Goal: Entertainment & Leisure: Consume media (video, audio)

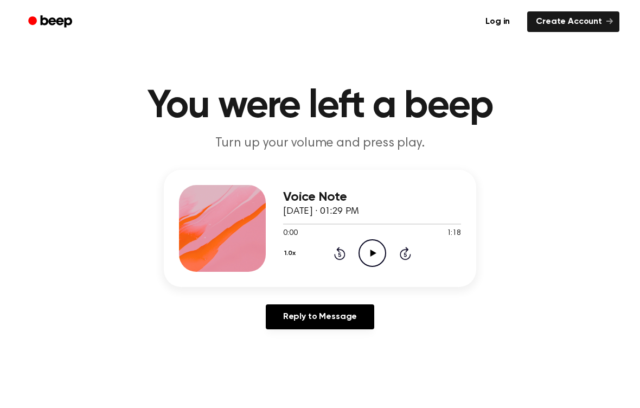
click at [378, 249] on icon "Play Audio" at bounding box center [373, 253] width 28 height 28
click at [365, 259] on icon "Play Audio" at bounding box center [373, 253] width 28 height 28
click at [374, 258] on icon "Play Audio" at bounding box center [373, 253] width 28 height 28
click at [381, 251] on icon "Play Audio" at bounding box center [373, 253] width 28 height 28
click at [375, 263] on icon "Play Audio" at bounding box center [373, 253] width 28 height 28
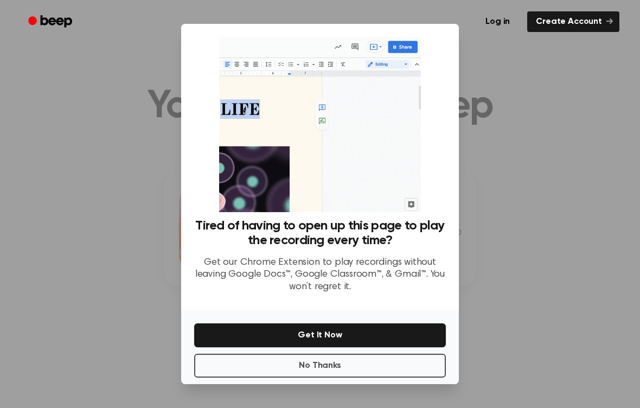
click at [369, 367] on button "No Thanks" at bounding box center [320, 366] width 252 height 24
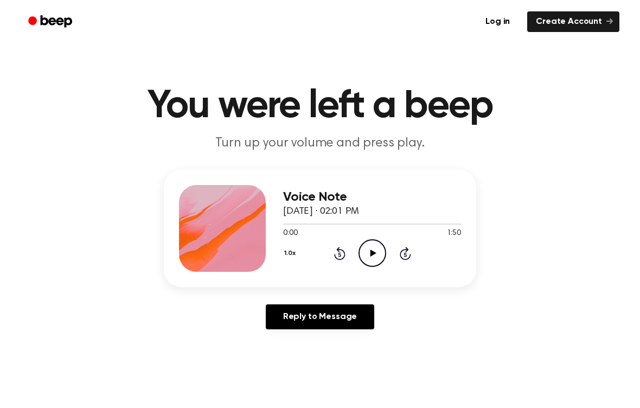
click at [373, 248] on icon "Play Audio" at bounding box center [373, 253] width 28 height 28
click at [379, 247] on icon "Play Audio" at bounding box center [373, 253] width 28 height 28
click at [363, 259] on icon "Play Audio" at bounding box center [373, 253] width 28 height 28
